Goal: Entertainment & Leisure: Consume media (video, audio)

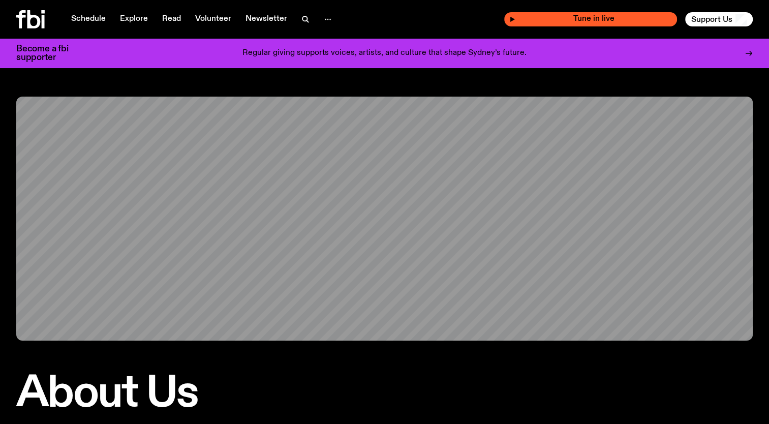
click at [530, 18] on span "Tune in live" at bounding box center [593, 19] width 157 height 8
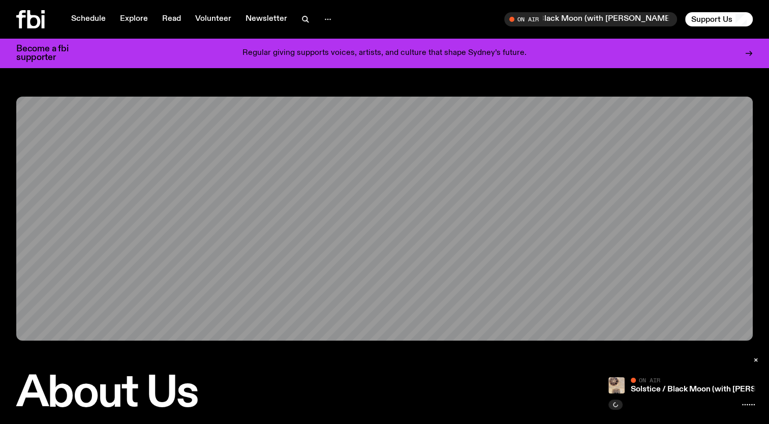
click at [748, 408] on icon at bounding box center [748, 404] width 13 height 8
click at [100, 14] on link "Schedule" at bounding box center [88, 19] width 47 height 14
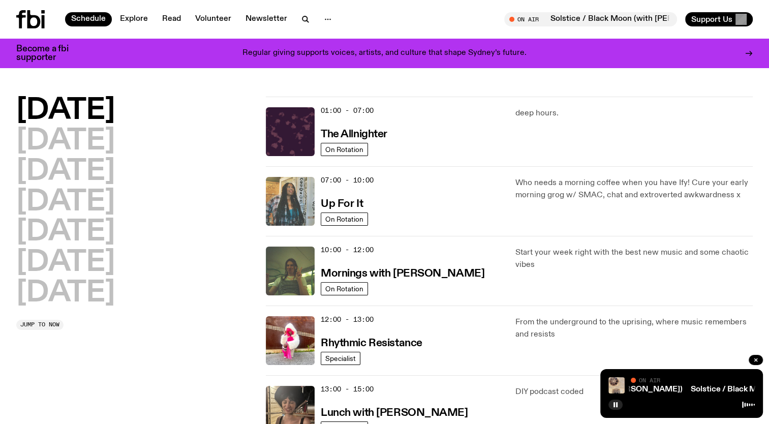
click at [288, 208] on img at bounding box center [290, 201] width 49 height 49
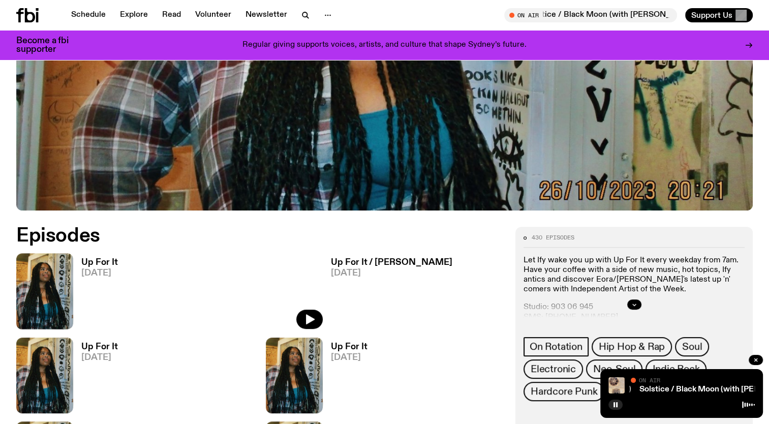
scroll to position [348, 0]
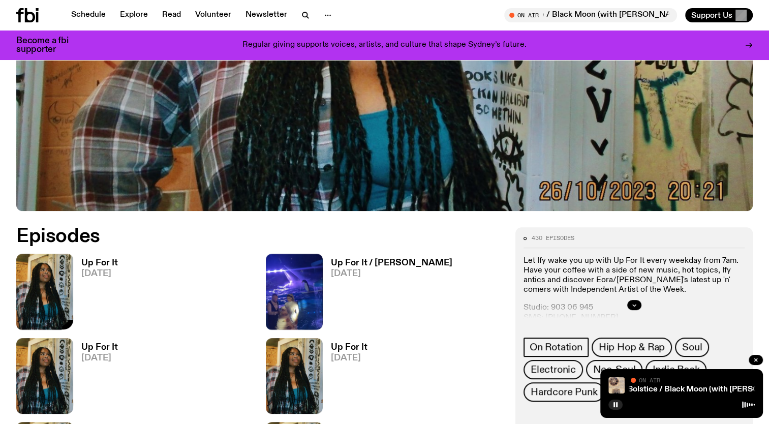
click at [53, 281] on img at bounding box center [44, 292] width 57 height 76
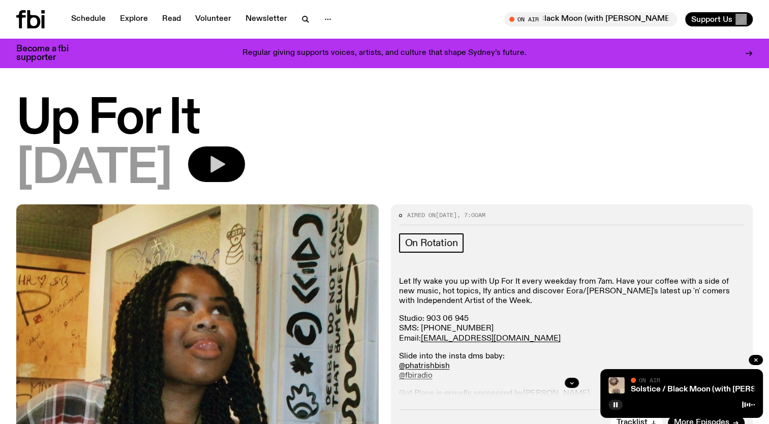
click at [245, 181] on button "button" at bounding box center [216, 164] width 57 height 36
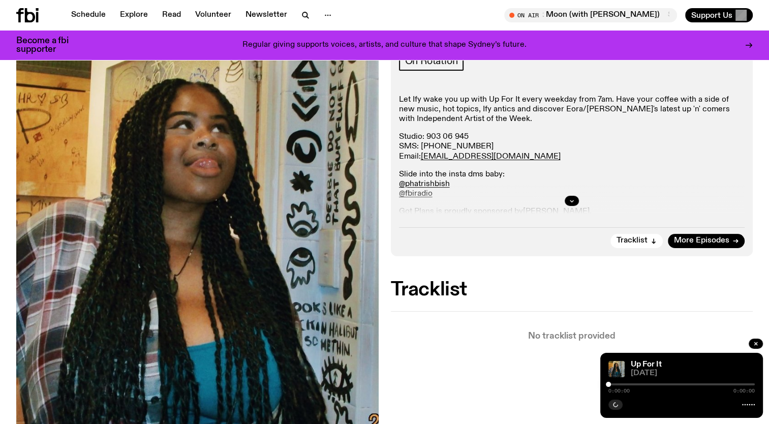
scroll to position [184, 0]
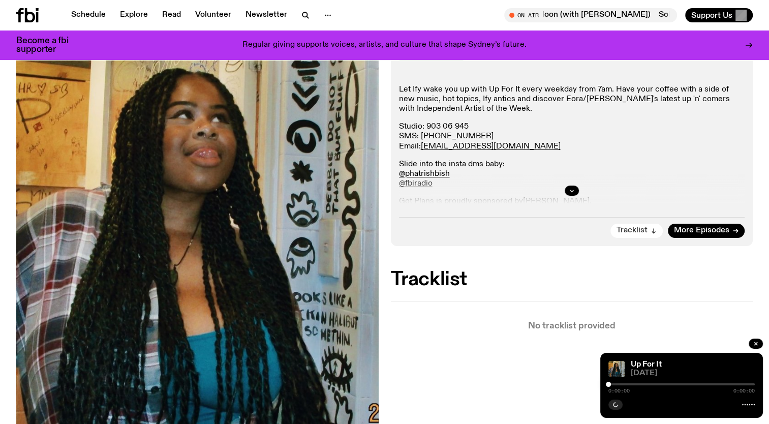
click at [642, 227] on span "Tracklist" at bounding box center [631, 231] width 31 height 8
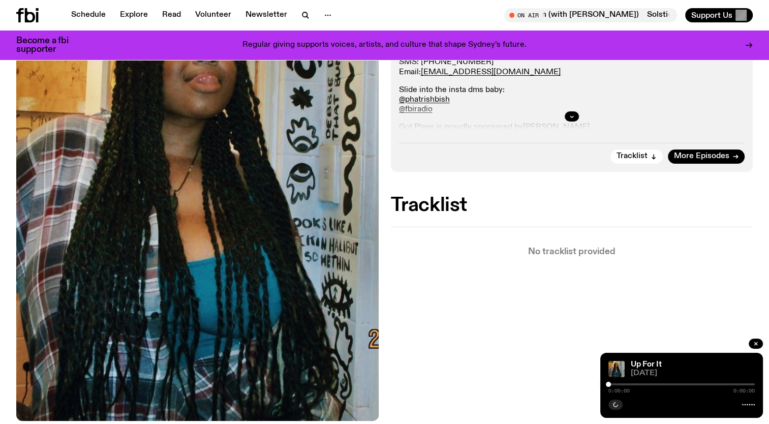
scroll to position [258, 0]
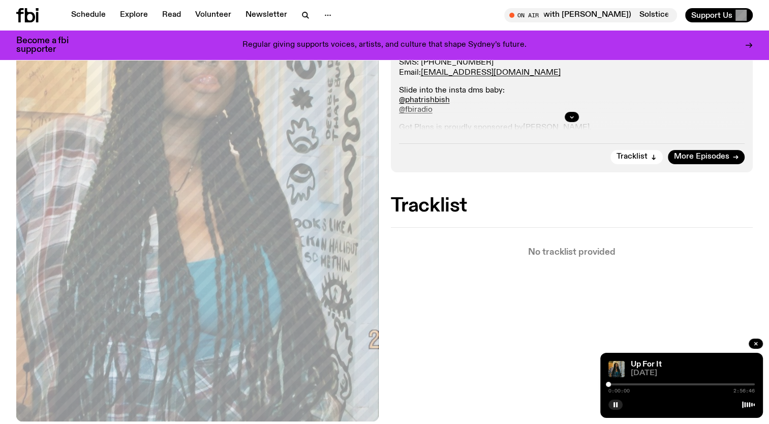
click at [578, 115] on div at bounding box center [572, 117] width 346 height 33
click at [573, 116] on icon "button" at bounding box center [572, 117] width 4 height 2
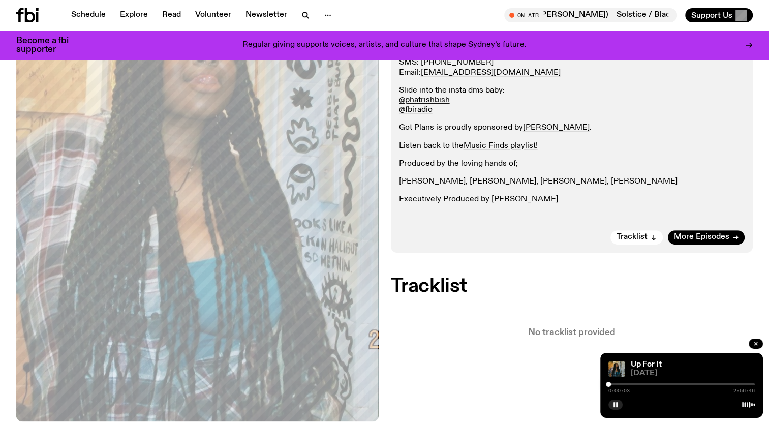
click at [624, 382] on div "0:00:03 2:56:46" at bounding box center [681, 387] width 146 height 12
click at [627, 383] on div "0:00:04 2:56:46" at bounding box center [681, 387] width 146 height 12
click at [624, 384] on div at bounding box center [681, 384] width 146 height 2
drag, startPoint x: 624, startPoint y: 384, endPoint x: 642, endPoint y: 381, distance: 18.5
click at [642, 381] on div "Up For It [DATE] 0:41:14 2:56:46" at bounding box center [681, 385] width 163 height 65
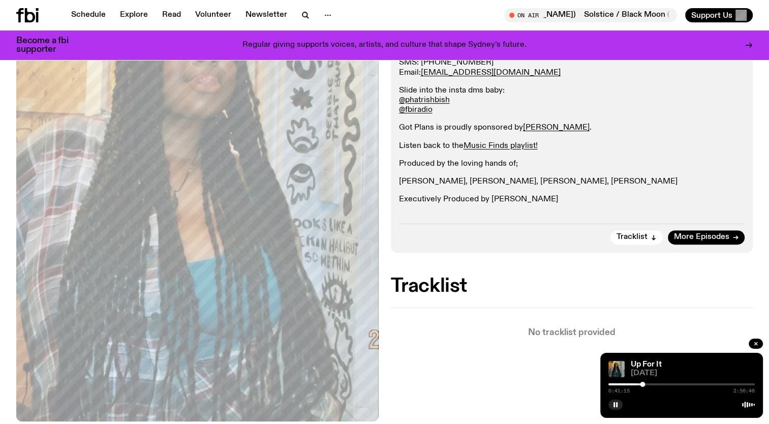
click at [660, 385] on div at bounding box center [681, 384] width 146 height 2
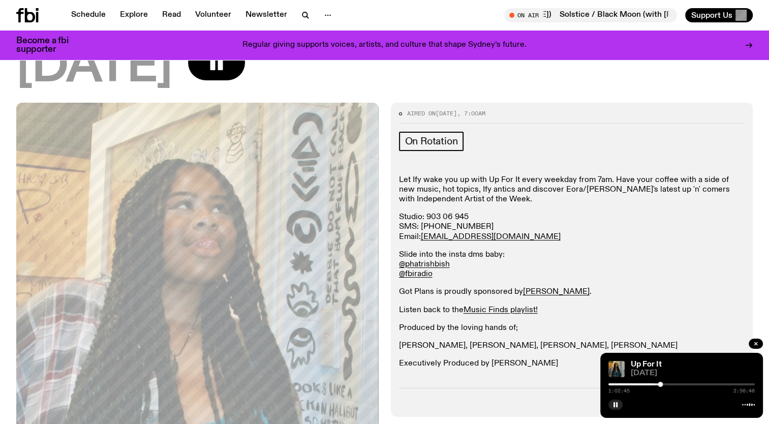
scroll to position [0, 0]
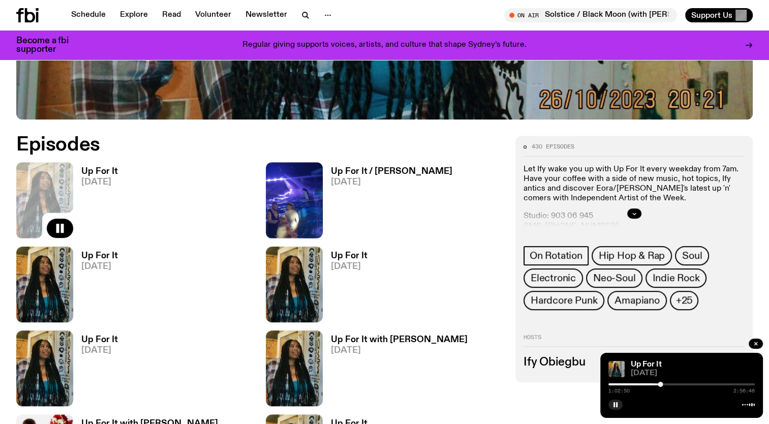
scroll to position [416, 0]
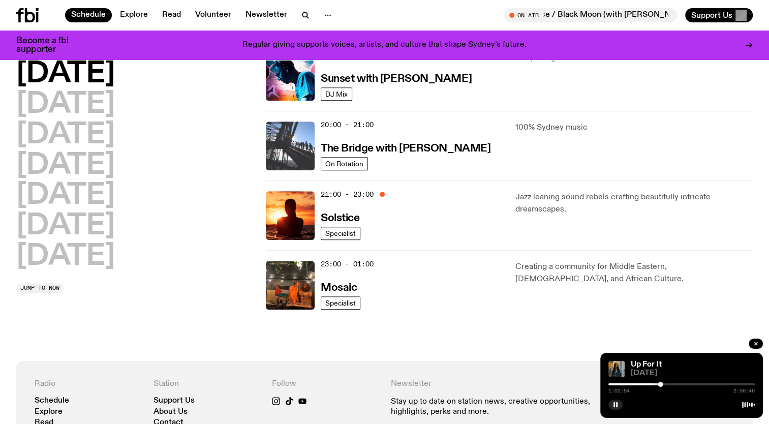
scroll to position [466, 0]
click at [297, 139] on img at bounding box center [290, 145] width 49 height 49
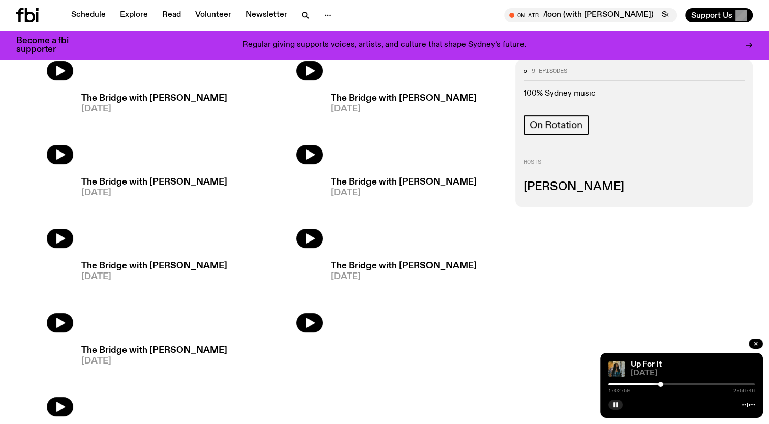
scroll to position [383, 0]
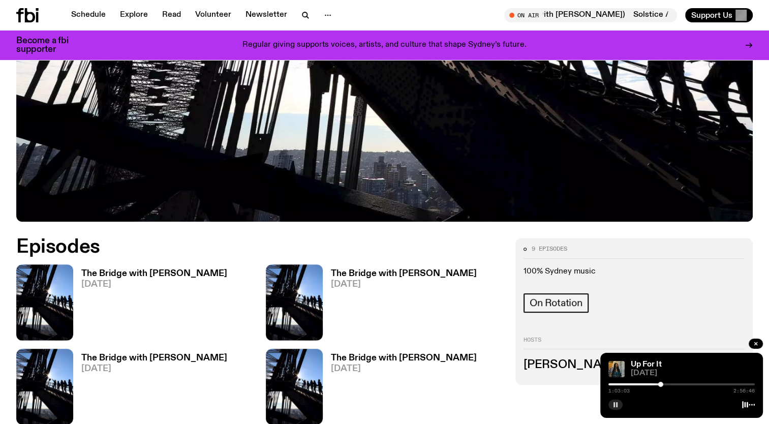
click at [616, 401] on button "button" at bounding box center [615, 404] width 14 height 10
click at [168, 269] on h3 "The Bridge with [PERSON_NAME]" at bounding box center [154, 273] width 146 height 9
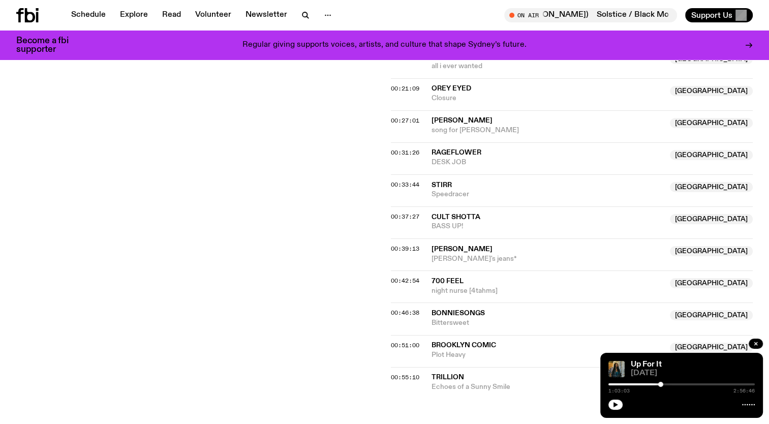
scroll to position [557, 0]
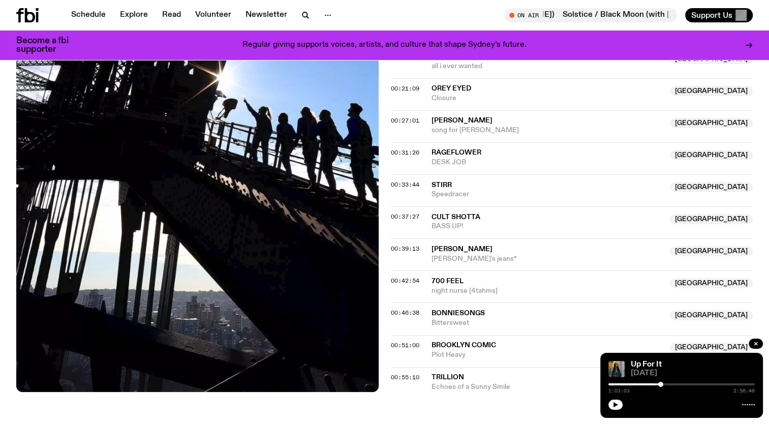
click at [450, 276] on span "700 Feel" at bounding box center [547, 281] width 233 height 10
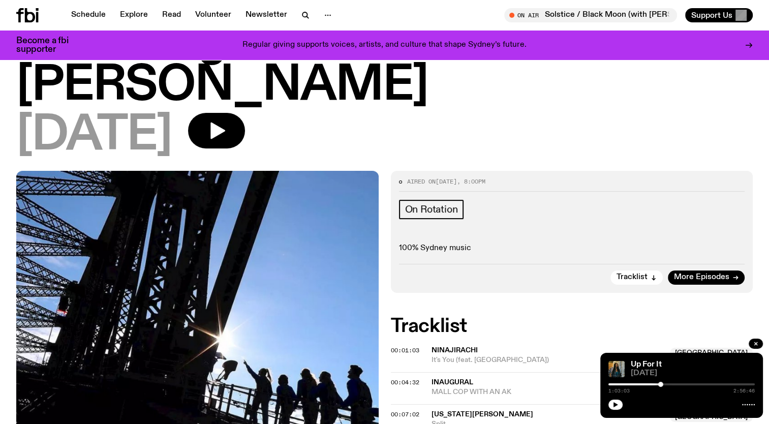
scroll to position [0, 0]
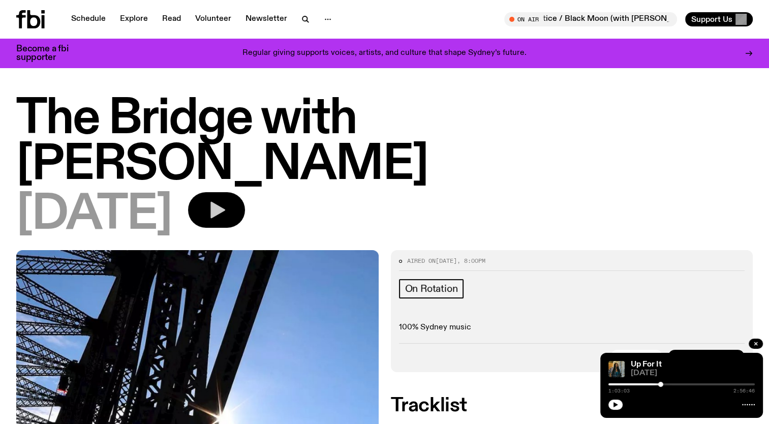
click at [245, 192] on button "button" at bounding box center [216, 210] width 57 height 36
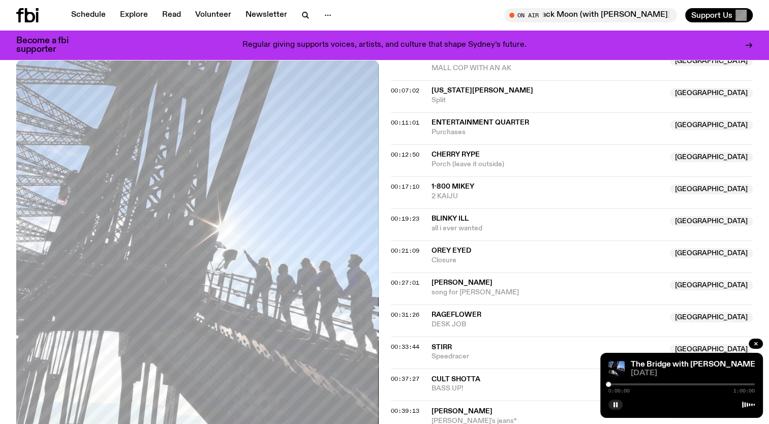
scroll to position [458, 0]
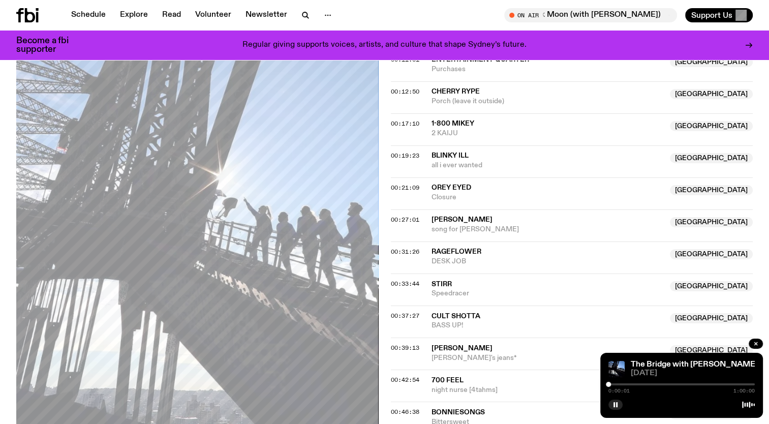
click at [642, 384] on div at bounding box center [681, 384] width 146 height 2
drag, startPoint x: 641, startPoint y: 384, endPoint x: 671, endPoint y: 379, distance: 30.3
click at [671, 379] on div "The Bridge with [PERSON_NAME] [DATE] 0:25:52 1:00:00" at bounding box center [681, 385] width 163 height 65
click at [671, 379] on div "The Bridge with [PERSON_NAME] [DATE] 0:25:40 1:00:00" at bounding box center [681, 385] width 163 height 65
click at [689, 383] on div at bounding box center [681, 384] width 146 height 2
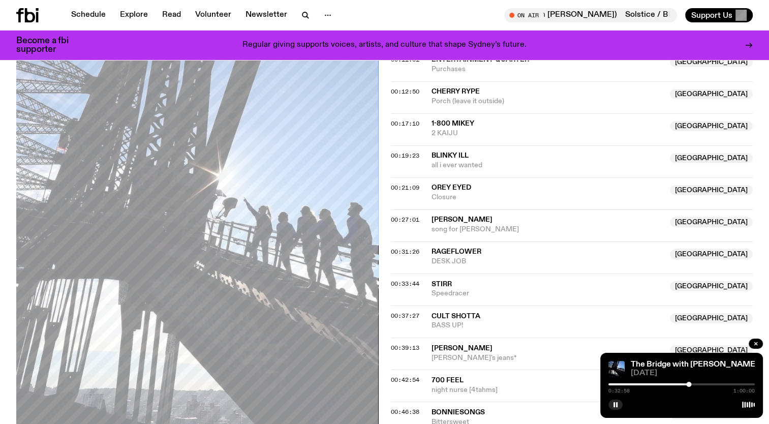
click at [699, 383] on div at bounding box center [681, 384] width 146 height 2
click at [692, 383] on div at bounding box center [626, 384] width 146 height 2
click at [685, 384] on div at bounding box center [618, 384] width 146 height 2
click at [681, 383] on div at bounding box center [612, 384] width 146 height 2
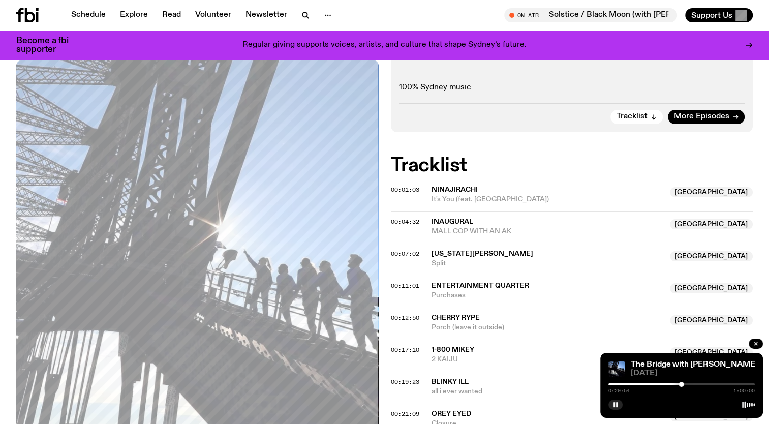
scroll to position [253, 0]
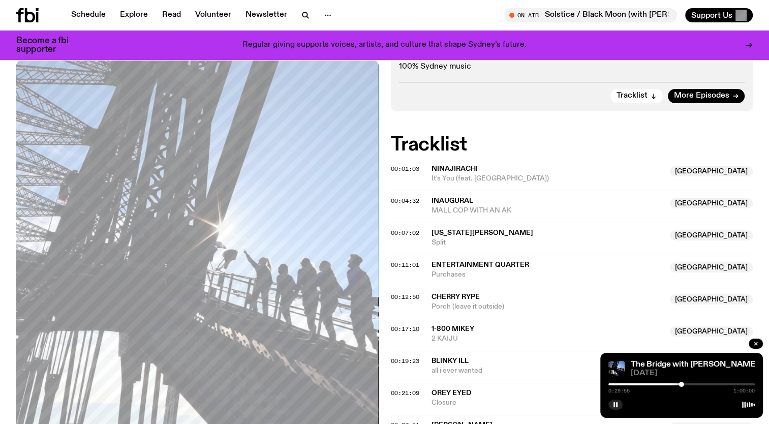
click at [731, 386] on div "0:29:55 1:00:00" at bounding box center [681, 387] width 146 height 12
click at [731, 385] on div at bounding box center [681, 384] width 146 height 2
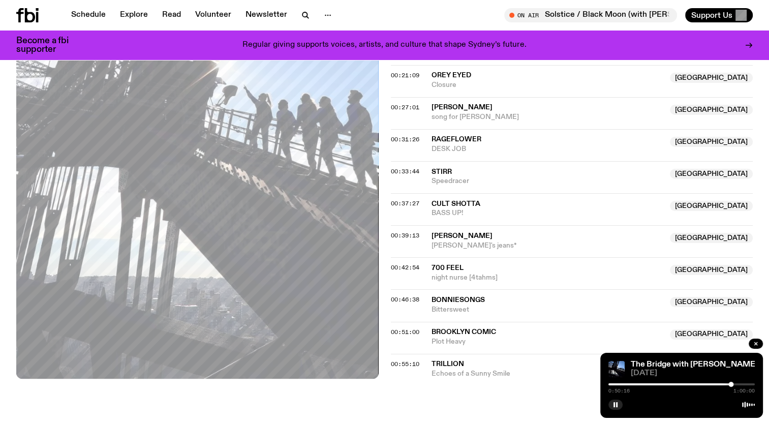
scroll to position [571, 0]
click at [740, 385] on div "0:50:18 1:00:00" at bounding box center [681, 387] width 146 height 12
click at [741, 384] on div at bounding box center [681, 384] width 146 height 2
click at [728, 382] on div "0:54:15 1:00:00" at bounding box center [681, 387] width 146 height 12
click at [730, 383] on div at bounding box center [667, 384] width 146 height 2
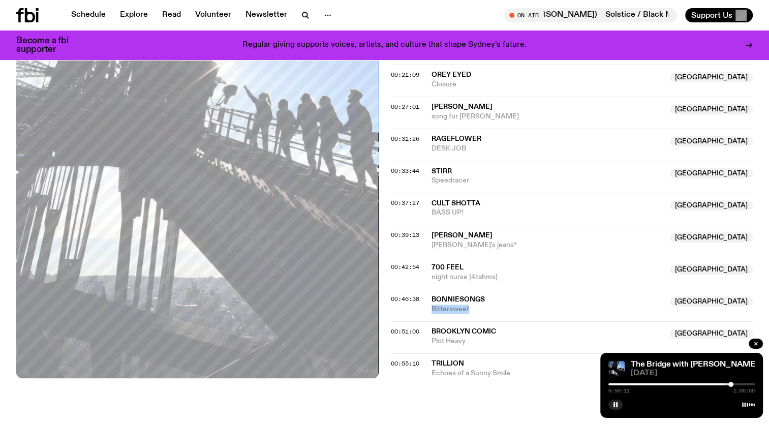
drag, startPoint x: 486, startPoint y: 262, endPoint x: 425, endPoint y: 265, distance: 61.1
click at [425, 321] on div "00:46:38 Bonniesongs NSW Bittersweet [GEOGRAPHIC_DATA]" at bounding box center [572, 337] width 362 height 32
drag, startPoint x: 425, startPoint y: 265, endPoint x: 431, endPoint y: 252, distance: 15.0
click at [431, 295] on span "Bonniesongs" at bounding box center [547, 300] width 233 height 10
click at [614, 406] on rect "button" at bounding box center [614, 404] width 2 height 5
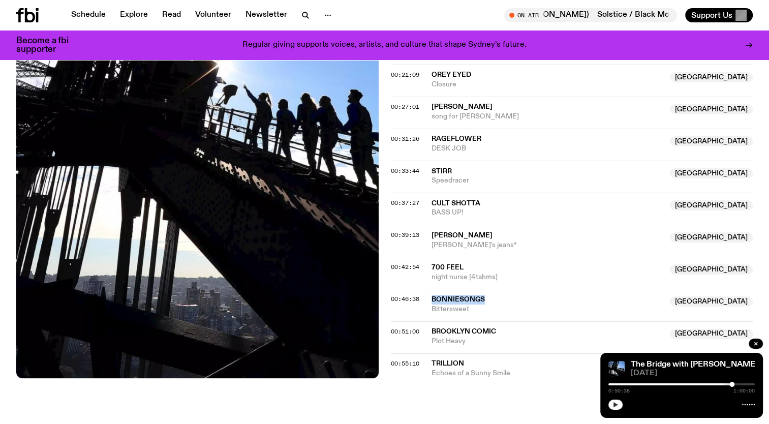
click at [620, 403] on button "button" at bounding box center [615, 404] width 14 height 10
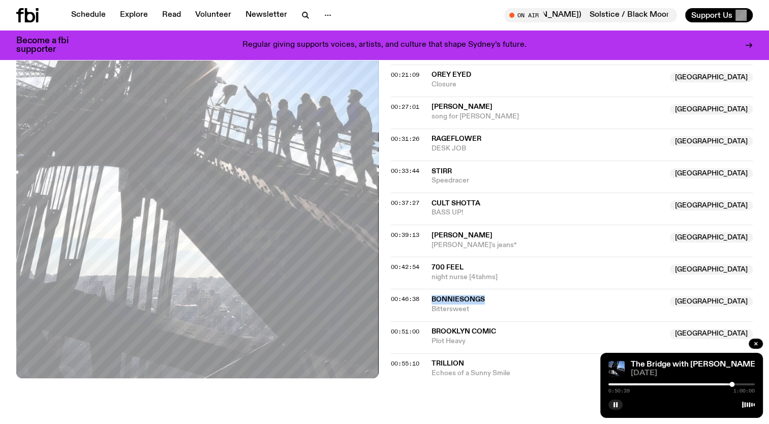
click at [746, 384] on div at bounding box center [681, 384] width 146 height 2
click at [615, 404] on icon "button" at bounding box center [615, 405] width 6 height 6
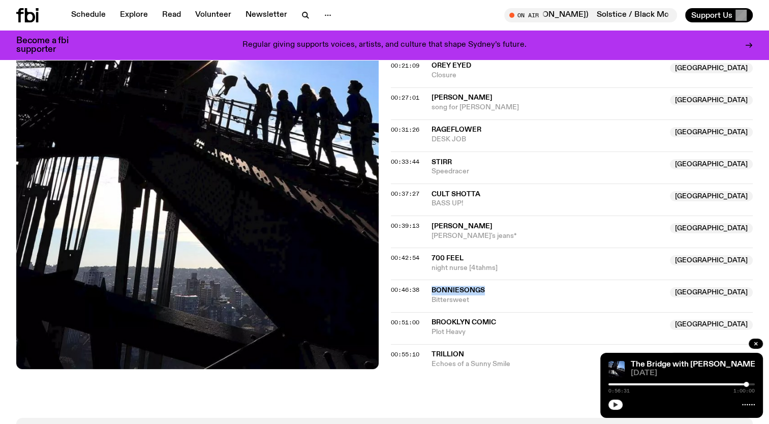
scroll to position [579, 0]
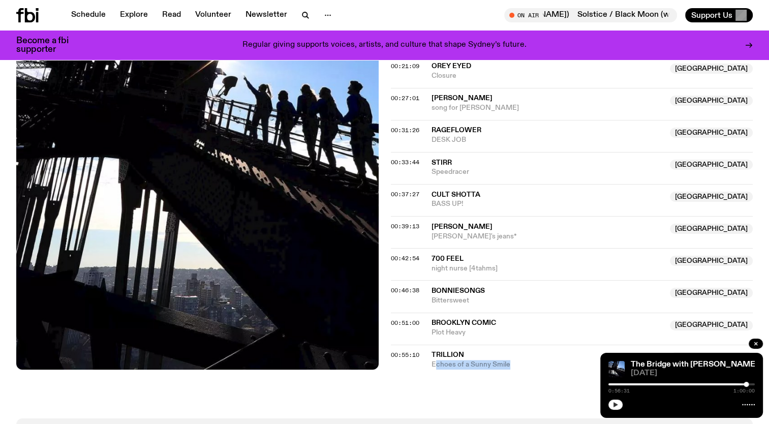
drag, startPoint x: 520, startPoint y: 321, endPoint x: 434, endPoint y: 321, distance: 86.4
click at [434, 360] on span "Echoes of a Sunny Smile" at bounding box center [547, 365] width 233 height 10
drag, startPoint x: 434, startPoint y: 321, endPoint x: 535, endPoint y: 335, distance: 102.1
click at [535, 335] on div "Aired on [DATE] 8:00pm On Rotation 100% Sydney music Tracklist More Episodes Tr…" at bounding box center [384, 40] width 769 height 755
drag, startPoint x: 480, startPoint y: 303, endPoint x: 426, endPoint y: 309, distance: 53.7
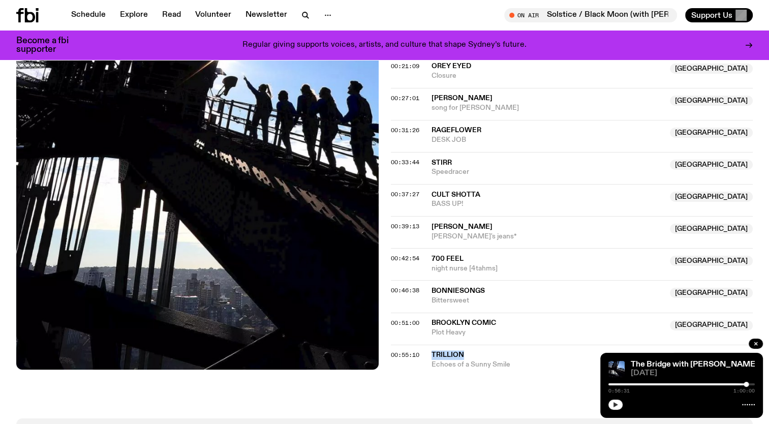
click at [426, 345] on div "00:55:10 Trillion NSW Echoes of a Sunny Smile NSW" at bounding box center [572, 357] width 362 height 25
copy div "Trillion"
drag, startPoint x: 476, startPoint y: 283, endPoint x: 436, endPoint y: 281, distance: 39.7
click at [436, 328] on span "Plot Heavy" at bounding box center [547, 333] width 233 height 10
drag, startPoint x: 436, startPoint y: 281, endPoint x: 570, endPoint y: 197, distance: 158.2
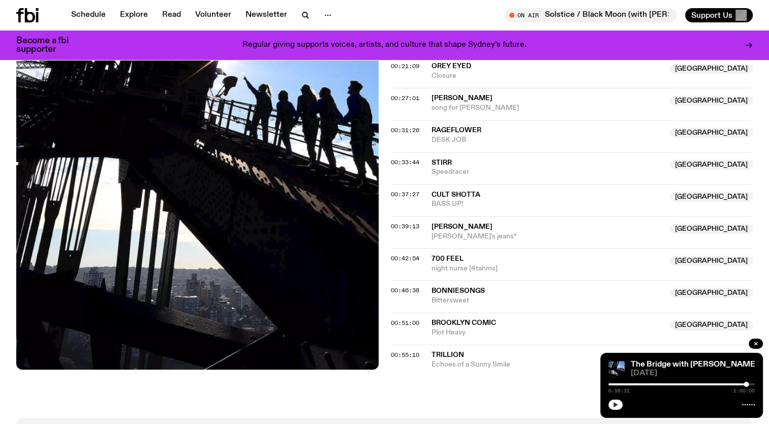
click at [570, 248] on div "00:39:13 [PERSON_NAME] NSW [PERSON_NAME]'s jeans* [GEOGRAPHIC_DATA]" at bounding box center [572, 264] width 362 height 32
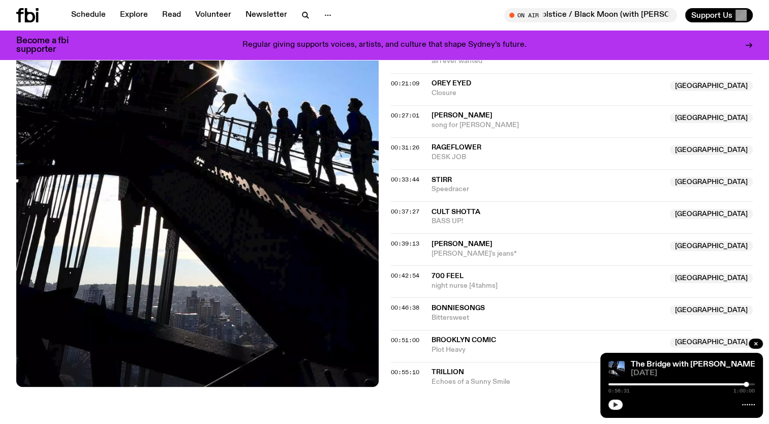
click at [472, 240] on span "[PERSON_NAME]" at bounding box center [461, 243] width 61 height 7
click at [705, 382] on div "0:56:31 1:00:00" at bounding box center [681, 387] width 146 height 12
click at [705, 386] on div "0:56:31 1:00:00" at bounding box center [681, 387] width 146 height 12
click at [705, 384] on div at bounding box center [673, 384] width 146 height 2
click at [691, 384] on div at bounding box center [632, 384] width 146 height 2
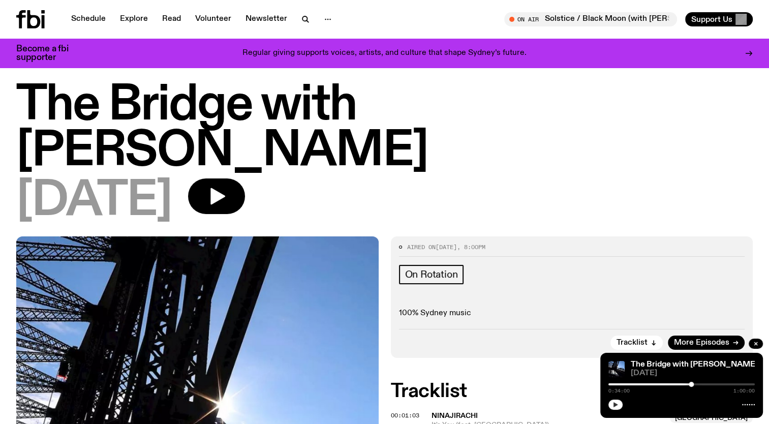
scroll to position [0, 0]
